Goal: Information Seeking & Learning: Learn about a topic

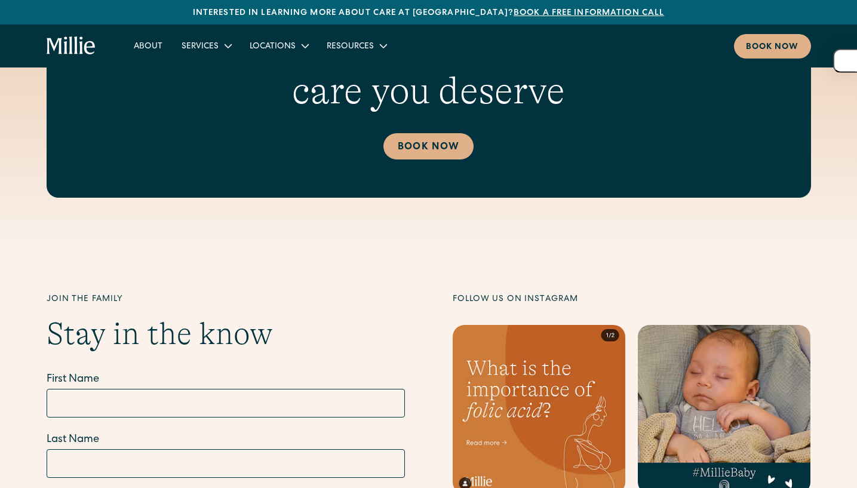
scroll to position [4879, 0]
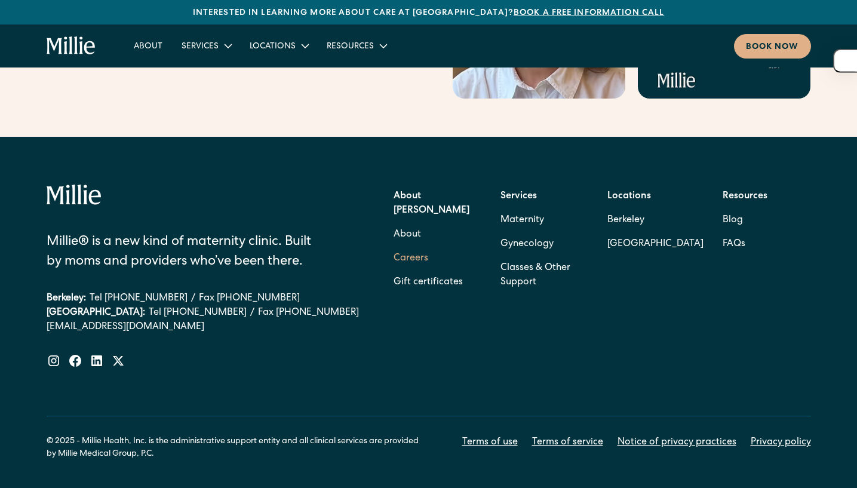
click at [409, 247] on link "Careers" at bounding box center [411, 259] width 35 height 24
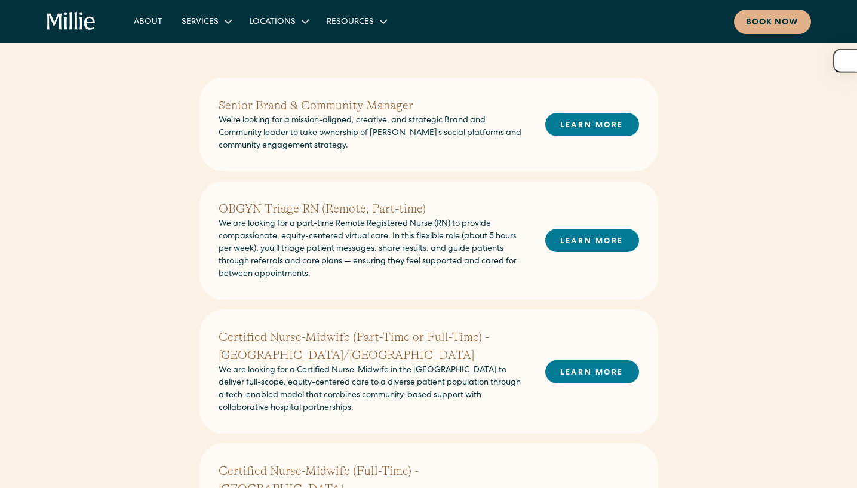
scroll to position [283, 0]
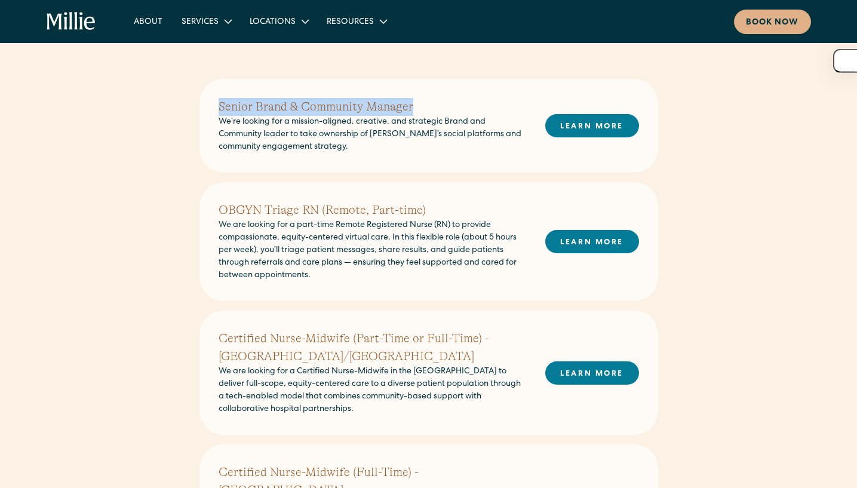
drag, startPoint x: 412, startPoint y: 108, endPoint x: 214, endPoint y: 108, distance: 197.7
click at [214, 108] on div "Senior Brand & Community Manager We’re looking for a mission-aligned, creative,…" at bounding box center [428, 126] width 459 height 94
copy h2 "Senior Brand & Community Manager"
click at [586, 124] on link "LEARN MORE" at bounding box center [592, 125] width 94 height 23
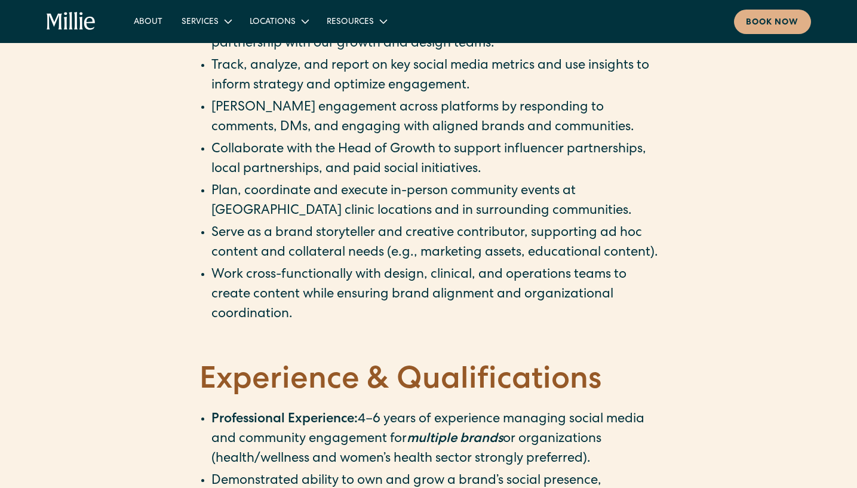
scroll to position [640, 0]
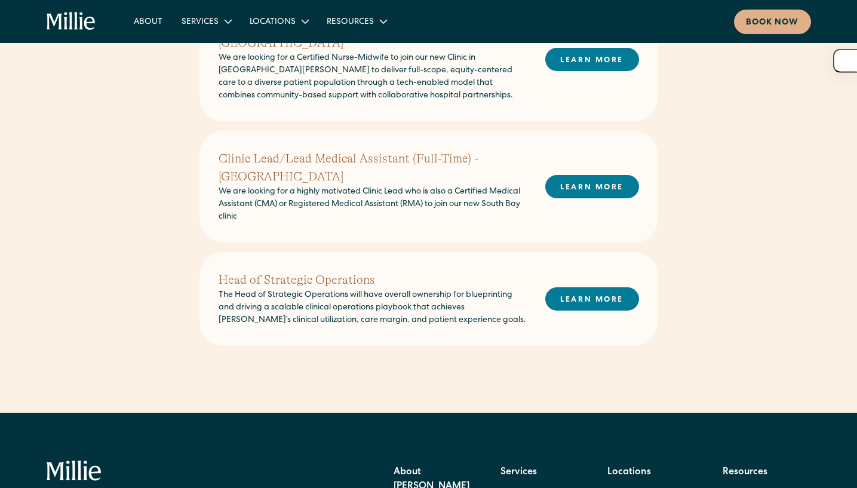
scroll to position [731, 0]
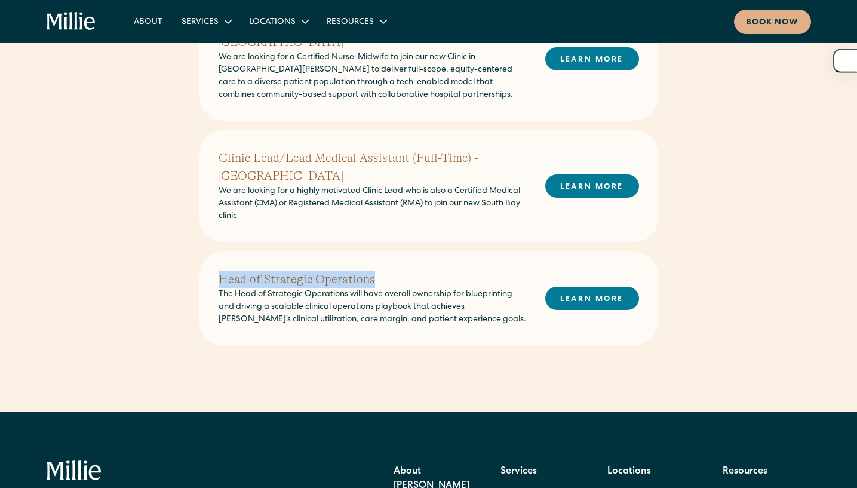
drag, startPoint x: 371, startPoint y: 262, endPoint x: 220, endPoint y: 261, distance: 150.5
click at [220, 271] on h2 "Head of Strategic Operations" at bounding box center [373, 280] width 308 height 18
copy h2 "Head of Strategic Operations"
click at [581, 287] on link "LEARN MORE" at bounding box center [592, 298] width 94 height 23
